Goal: Check status: Check status

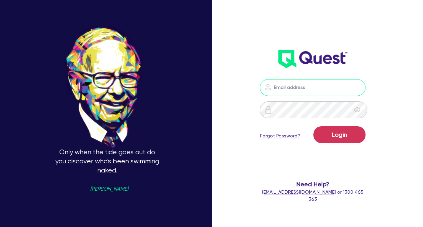
type input "[PERSON_NAME][EMAIL_ADDRESS][DOMAIN_NAME]"
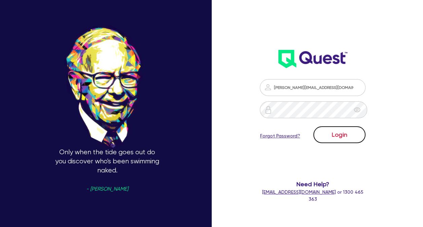
click at [341, 136] on button "Login" at bounding box center [339, 134] width 52 height 17
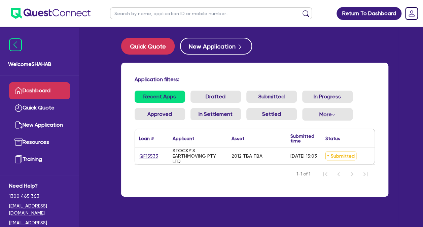
click at [398, 154] on div "Return To Dashboard Edit Profile Logout Welcome SHAHAB Dashboard Quick Quote Ne…" at bounding box center [212, 127] width 384 height 254
click at [386, 155] on div "Application filters: Recent Apps Drafted Submitted In Progress Approved In Sett…" at bounding box center [254, 130] width 267 height 134
click at [213, 101] on link "Drafted" at bounding box center [215, 97] width 50 height 12
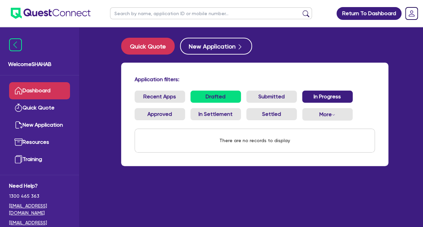
drag, startPoint x: 272, startPoint y: 100, endPoint x: 310, endPoint y: 97, distance: 37.8
click at [272, 100] on link "Submitted" at bounding box center [271, 97] width 50 height 12
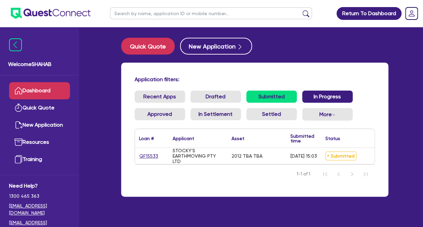
click at [323, 94] on link "In Progress" at bounding box center [327, 97] width 50 height 12
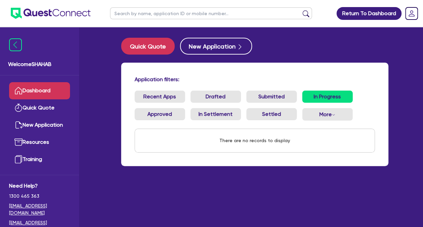
click at [241, 97] on ul "Recent Apps Drafted Submitted In Progress Approved In Settlement Settled More W…" at bounding box center [255, 108] width 240 height 35
click at [262, 96] on link "Submitted" at bounding box center [271, 97] width 50 height 12
